Goal: Task Accomplishment & Management: Complete application form

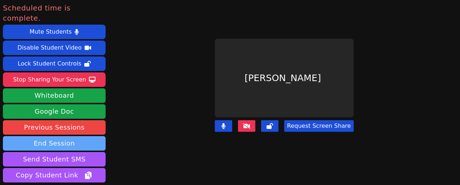
click at [90, 136] on button "End Session" at bounding box center [54, 143] width 103 height 14
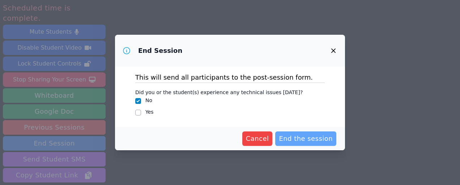
click at [313, 143] on button "End the session" at bounding box center [305, 138] width 61 height 14
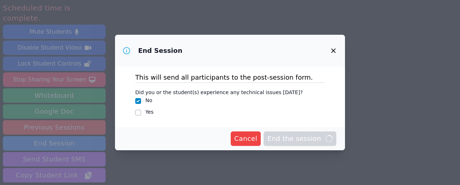
click at [334, 55] on icon "button" at bounding box center [333, 50] width 9 height 9
click at [293, 161] on div "End Session This will send all participants to the post-session form. Did you o…" at bounding box center [230, 92] width 460 height 185
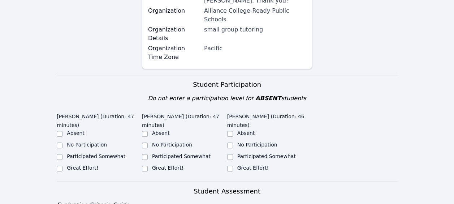
scroll to position [238, 0]
click at [63, 164] on div "Great Effort!" at bounding box center [99, 168] width 85 height 9
click at [58, 166] on input "Great Effort!" at bounding box center [60, 169] width 6 height 6
checkbox input "true"
click at [146, 166] on input "Great Effort!" at bounding box center [145, 169] width 6 height 6
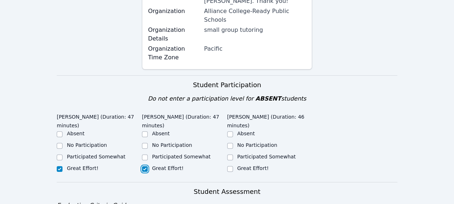
checkbox input "true"
click at [229, 166] on input "Great Effort!" at bounding box center [230, 169] width 6 height 6
checkbox input "true"
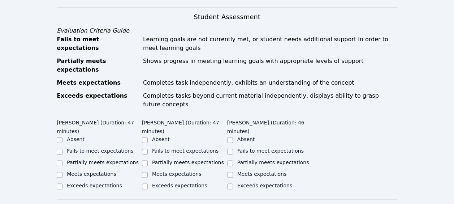
scroll to position [412, 0]
click at [59, 184] on input "Exceeds expectations" at bounding box center [60, 187] width 6 height 6
checkbox input "true"
click at [144, 184] on input "Exceeds expectations" at bounding box center [145, 187] width 6 height 6
checkbox input "true"
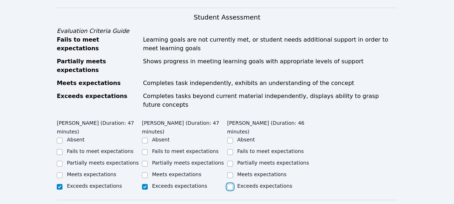
click at [230, 184] on input "Exceeds expectations" at bounding box center [230, 187] width 6 height 6
checkbox input "true"
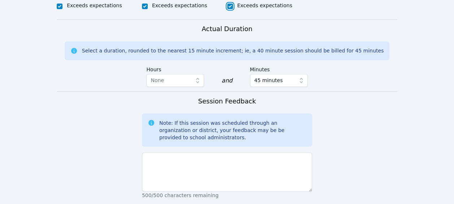
scroll to position [593, 0]
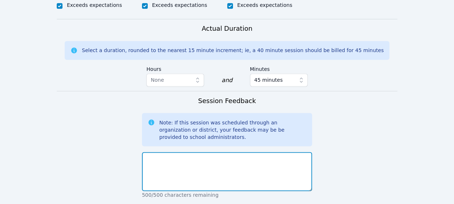
click at [186, 152] on textarea at bounding box center [227, 171] width 170 height 39
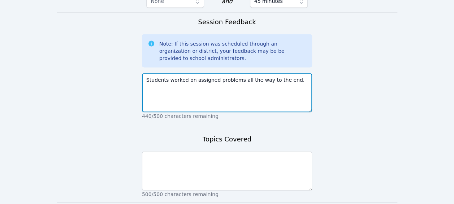
type textarea "Students worked on assigned problems all the way to the end."
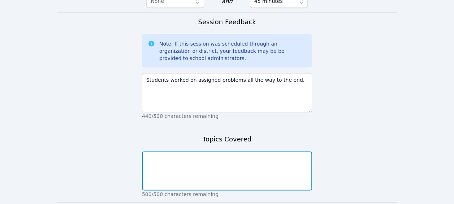
click at [190, 151] on textarea at bounding box center [227, 170] width 170 height 39
type textarea "Solving linear equations with radicals"
